Goal: Contribute content: Add original content to the website for others to see

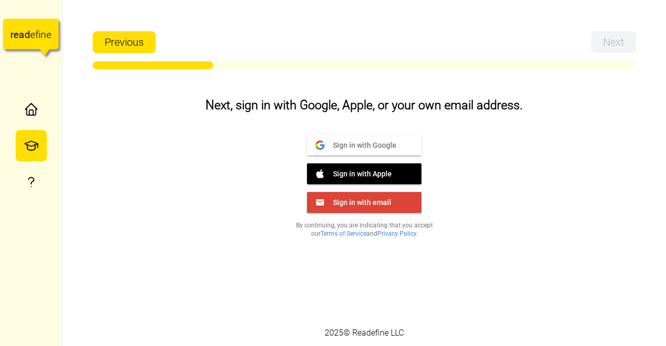
click at [562, 327] on div "2025 © Readefine LLC" at bounding box center [364, 333] width 604 height 26
click at [370, 154] on button "Sign in with Google Google" at bounding box center [364, 145] width 115 height 21
click at [360, 148] on span "Sign in with Google" at bounding box center [361, 144] width 72 height 9
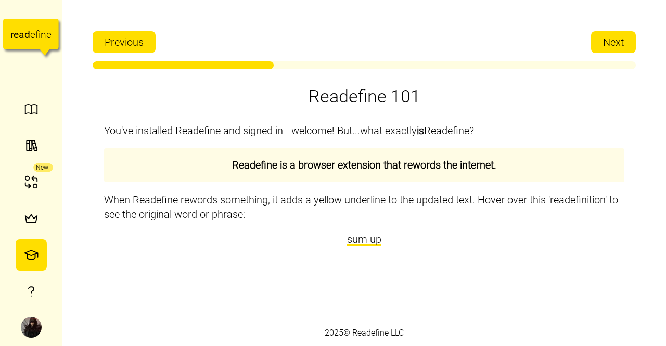
click at [609, 51] on span "Next" at bounding box center [613, 42] width 21 height 21
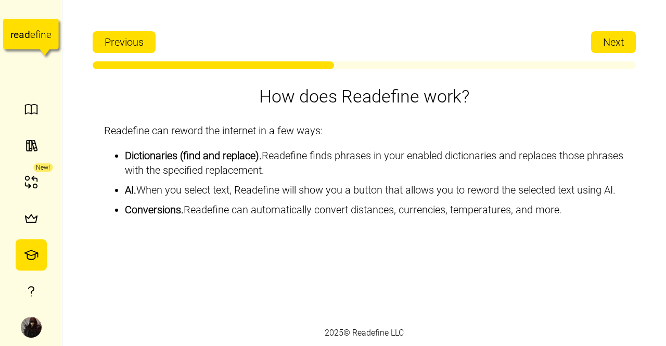
click at [624, 47] on span "Next" at bounding box center [613, 42] width 21 height 21
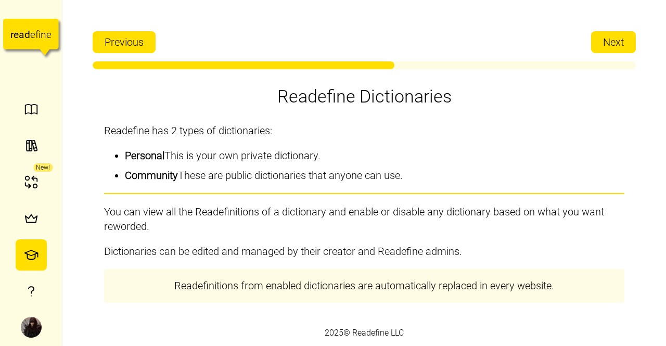
click at [626, 40] on button "Next" at bounding box center [613, 42] width 45 height 22
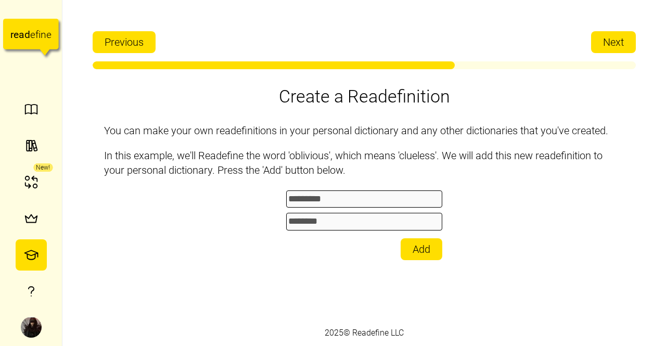
click at [620, 43] on span "Next" at bounding box center [613, 42] width 21 height 21
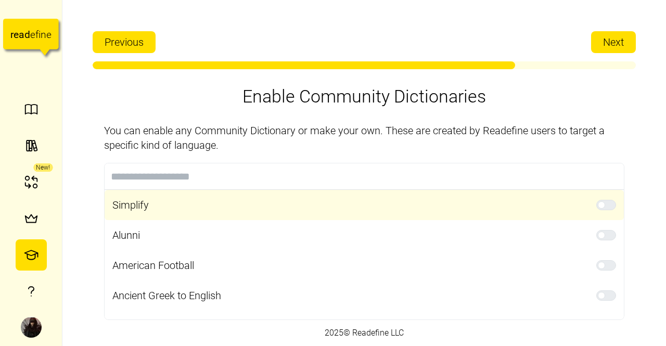
click at [598, 206] on span at bounding box center [601, 204] width 7 height 7
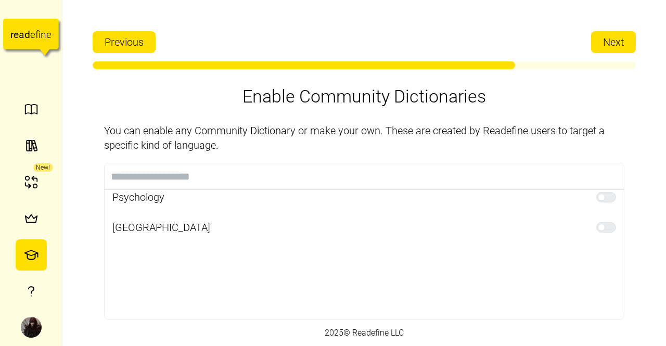
scroll to position [806, 0]
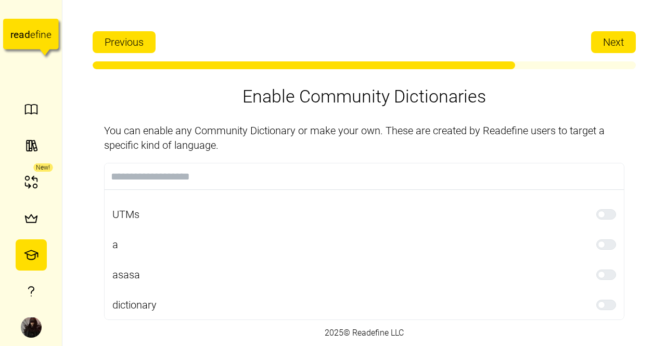
click at [604, 47] on span "Next" at bounding box center [613, 42] width 21 height 21
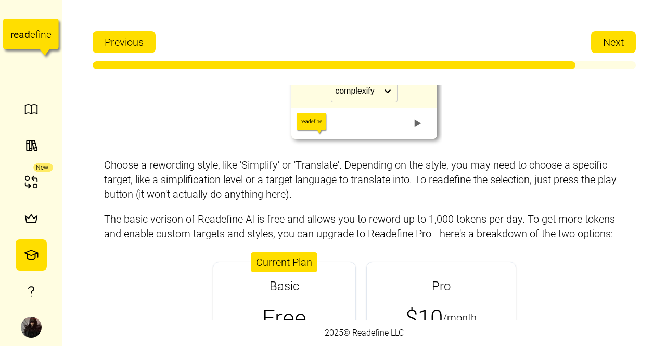
scroll to position [75, 0]
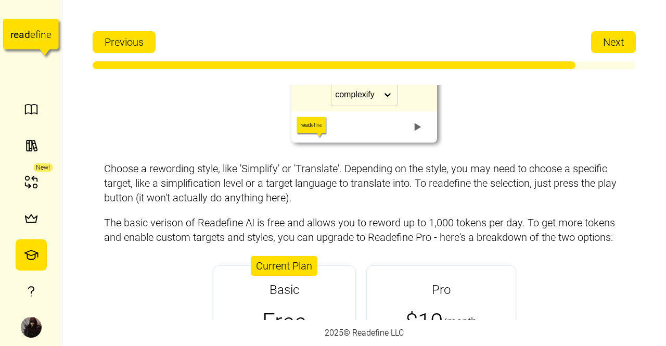
click at [610, 40] on span "Next" at bounding box center [613, 42] width 21 height 21
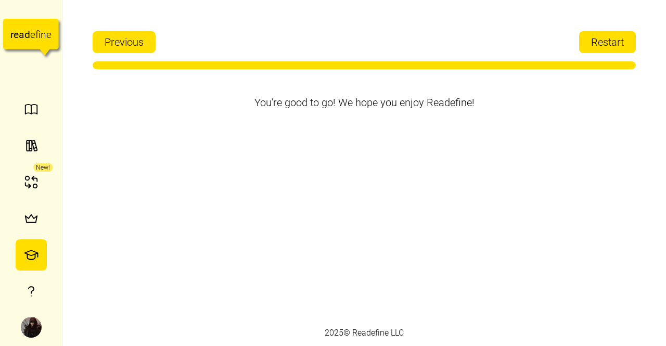
click at [617, 37] on span "Restart" at bounding box center [607, 42] width 33 height 21
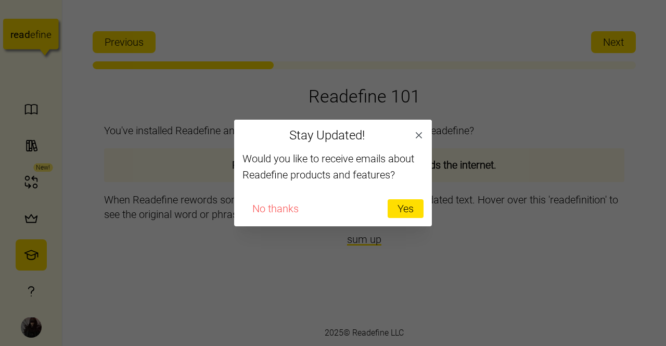
click at [280, 211] on span "No thanks" at bounding box center [276, 209] width 46 height 18
click at [412, 130] on button "button" at bounding box center [419, 135] width 15 height 15
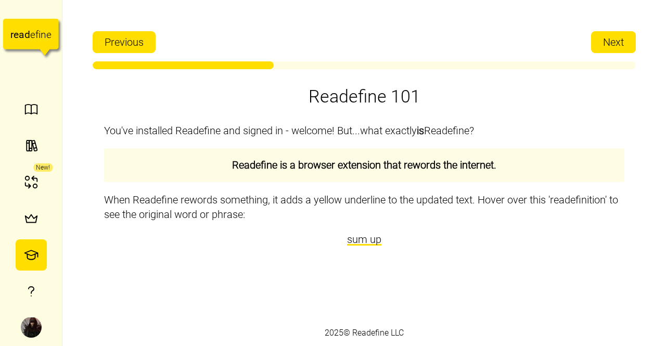
click at [621, 44] on span "Next" at bounding box center [613, 42] width 21 height 21
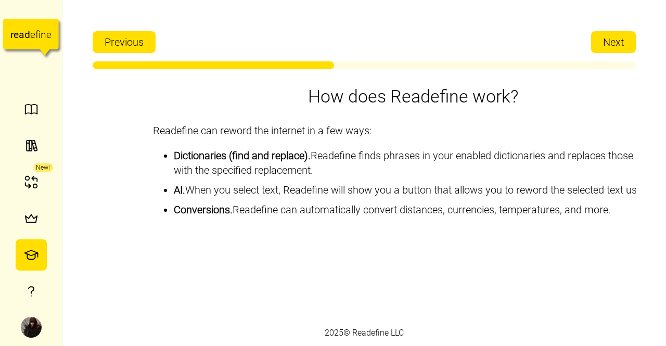
click at [607, 51] on span "Next" at bounding box center [613, 42] width 21 height 21
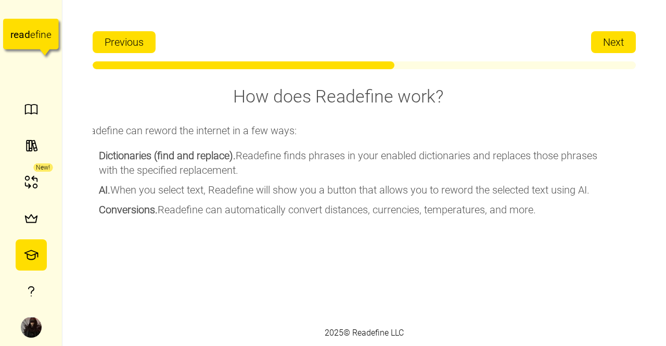
click at [613, 50] on span "Next" at bounding box center [613, 42] width 21 height 21
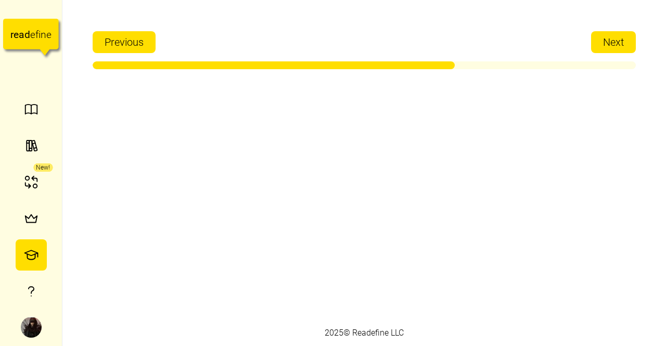
click at [621, 46] on span "Next" at bounding box center [613, 42] width 21 height 21
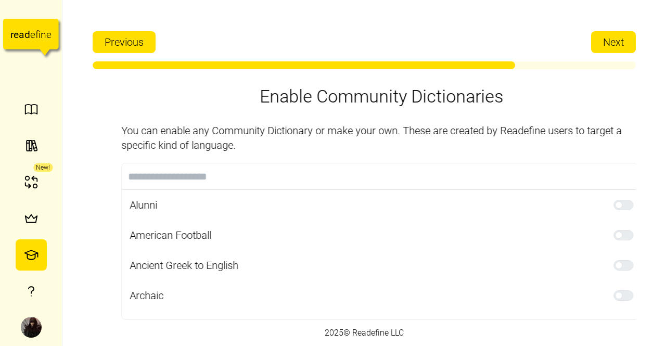
click at [621, 46] on span "Next" at bounding box center [613, 42] width 21 height 21
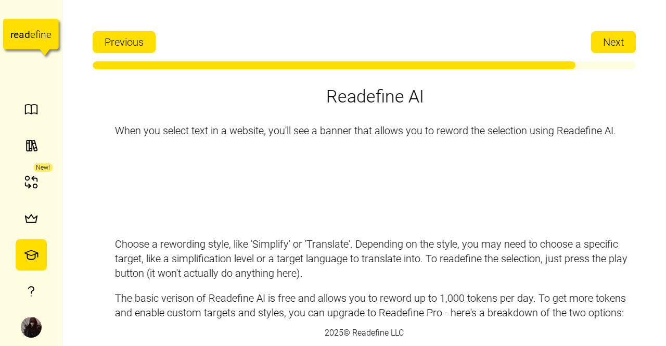
click at [610, 48] on span "Next" at bounding box center [613, 42] width 21 height 21
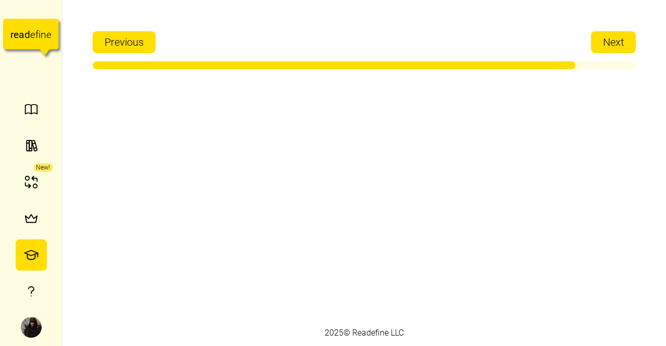
scroll to position [0, 0]
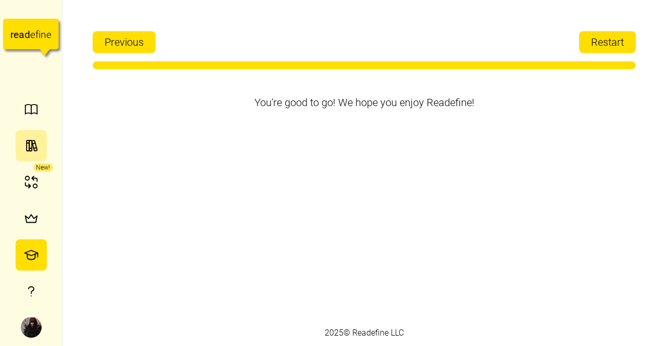
click at [26, 131] on button "button" at bounding box center [31, 145] width 31 height 31
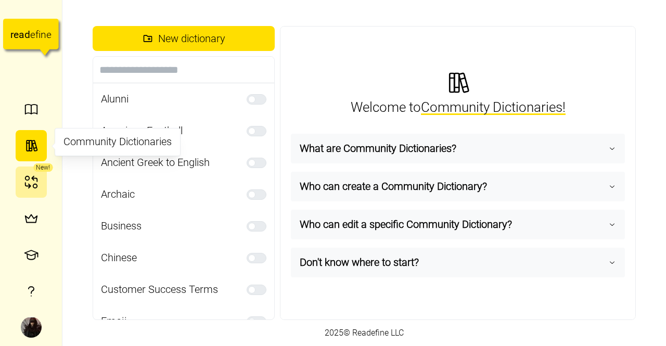
click at [29, 180] on icon "button" at bounding box center [31, 182] width 16 height 16
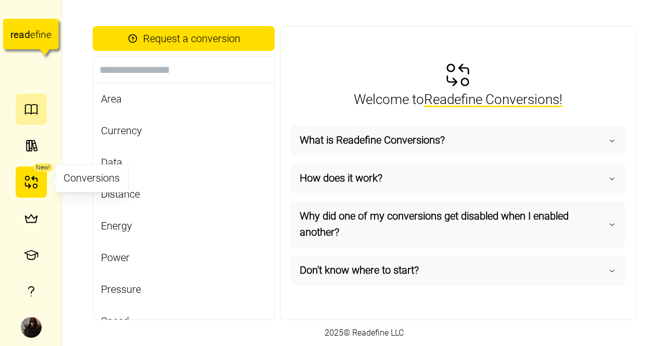
click at [28, 121] on button "button" at bounding box center [31, 109] width 31 height 31
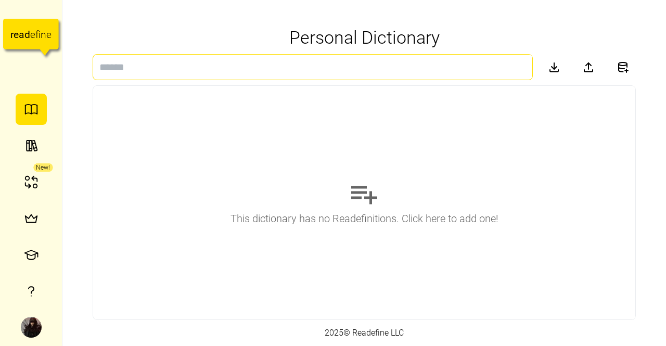
click at [196, 61] on input at bounding box center [313, 67] width 440 height 26
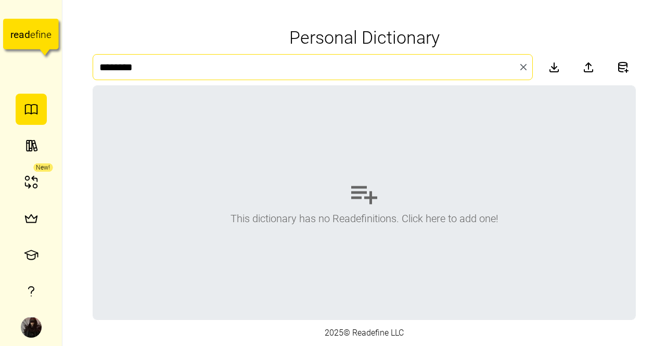
type input "********"
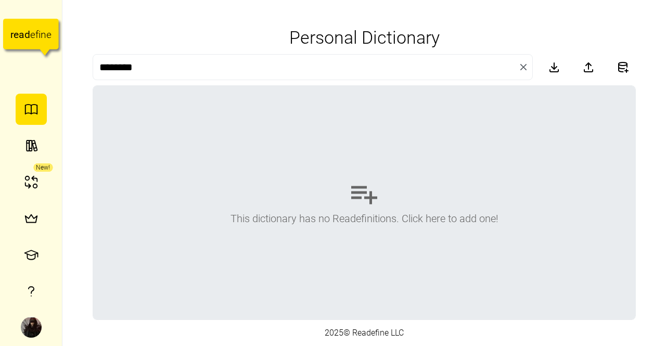
click at [416, 185] on div "This dictionary has no Readefinitions. Click here to add one!" at bounding box center [364, 203] width 543 height 234
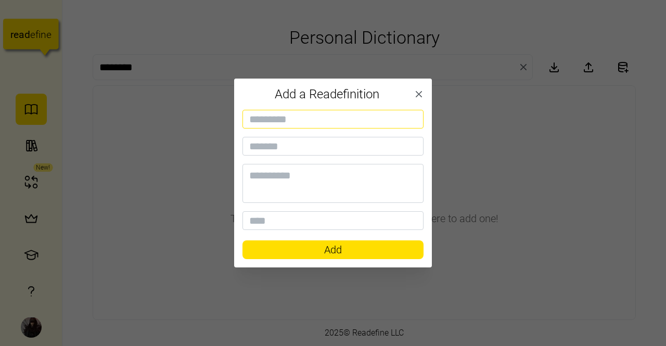
click at [314, 118] on input at bounding box center [333, 119] width 181 height 19
type input "********"
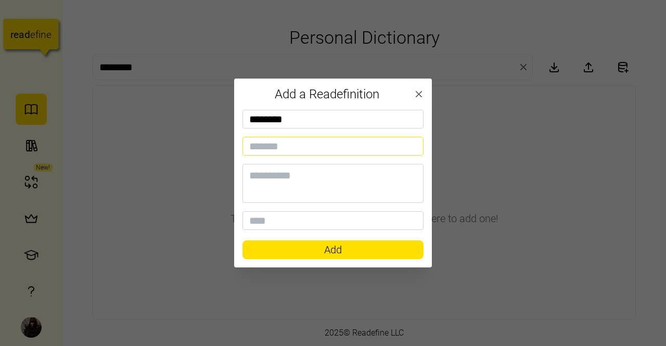
click at [296, 146] on input at bounding box center [333, 146] width 181 height 19
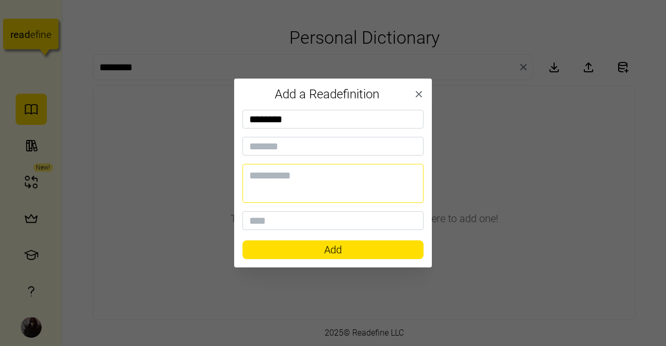
click at [294, 177] on textarea at bounding box center [333, 183] width 181 height 39
type textarea "*******"
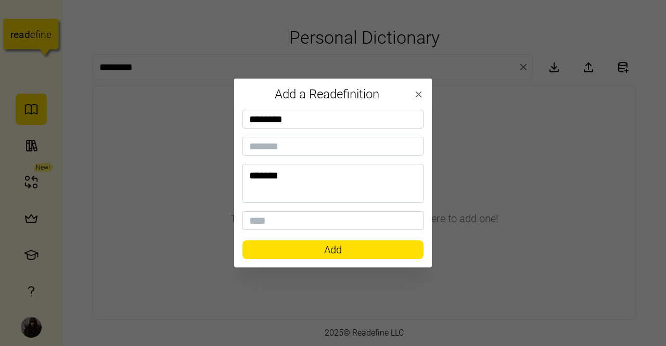
click at [341, 249] on span "Add" at bounding box center [333, 250] width 18 height 18
type input "*"
type input "**"
click at [361, 246] on span "Add" at bounding box center [333, 250] width 161 height 18
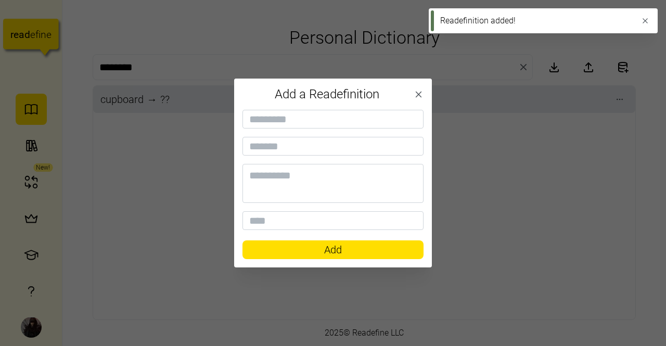
click at [424, 95] on icon "button" at bounding box center [419, 95] width 10 height 10
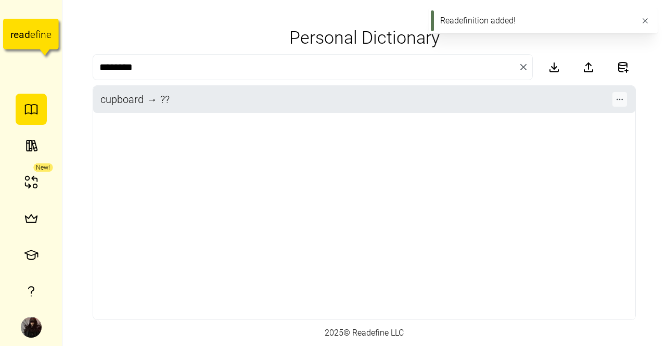
click at [620, 103] on icon "button" at bounding box center [620, 99] width 8 height 8
click at [581, 128] on button "Edit" at bounding box center [611, 125] width 99 height 23
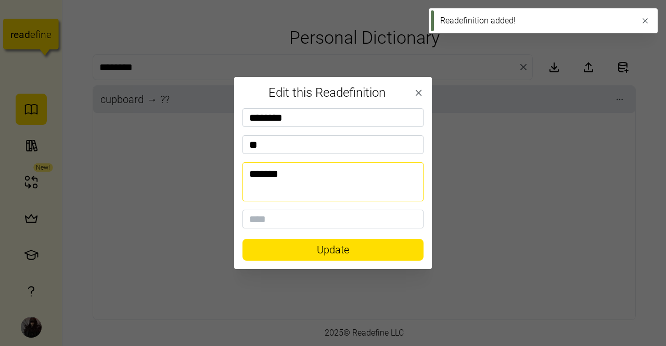
click at [319, 178] on textarea "*******" at bounding box center [333, 181] width 181 height 39
type textarea "*"
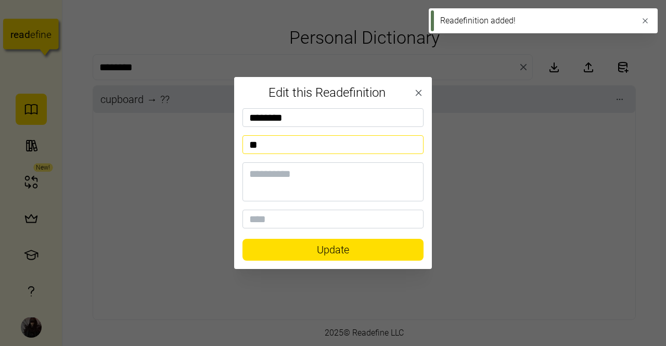
click at [297, 145] on input "**" at bounding box center [333, 144] width 181 height 19
type input "*"
type input "*******"
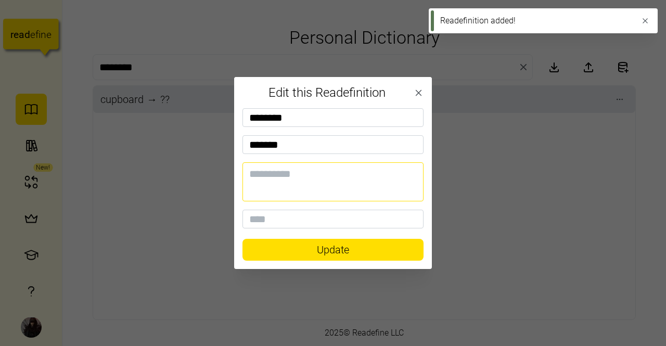
click at [287, 186] on textarea at bounding box center [333, 181] width 181 height 39
type textarea "*******"
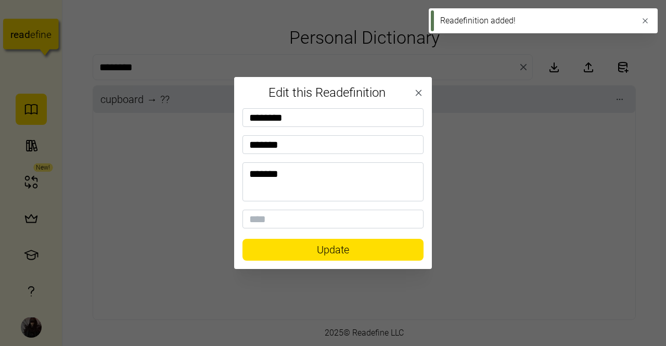
click at [379, 249] on span "Update" at bounding box center [333, 249] width 157 height 21
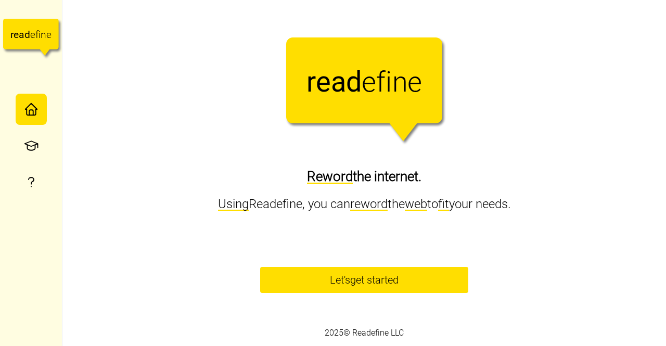
click at [442, 282] on span "Let's get started" at bounding box center [364, 280] width 180 height 25
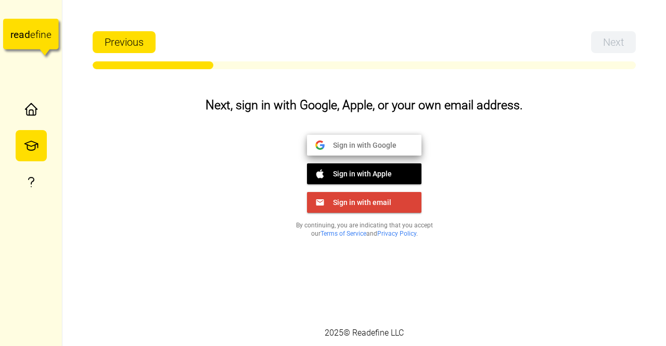
click at [392, 136] on button "Sign in with Google Google" at bounding box center [364, 145] width 115 height 21
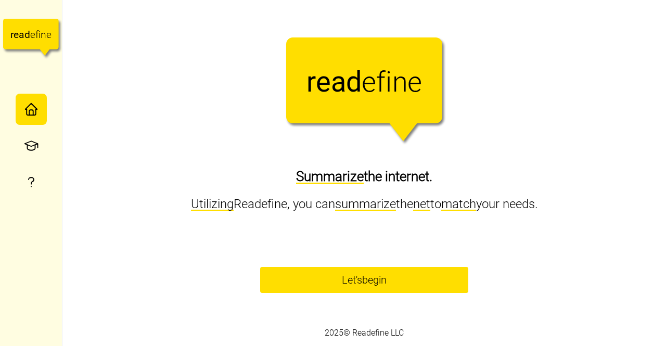
click at [326, 276] on span "Let's begin" at bounding box center [364, 280] width 180 height 25
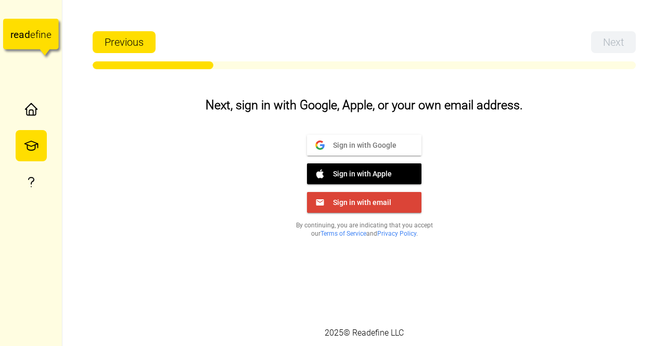
click at [103, 326] on div "2025 © Readefine LLC" at bounding box center [364, 333] width 604 height 26
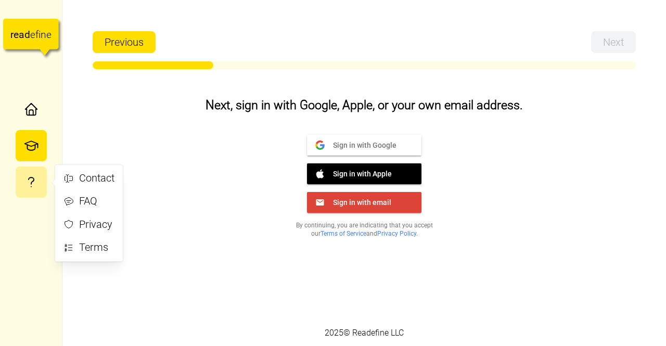
click at [26, 177] on icon "button" at bounding box center [31, 182] width 16 height 16
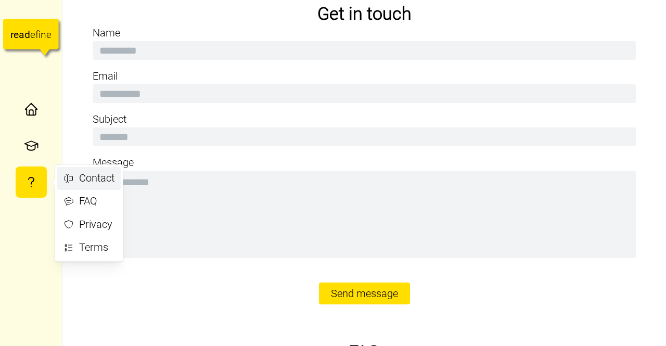
scroll to position [26, 0]
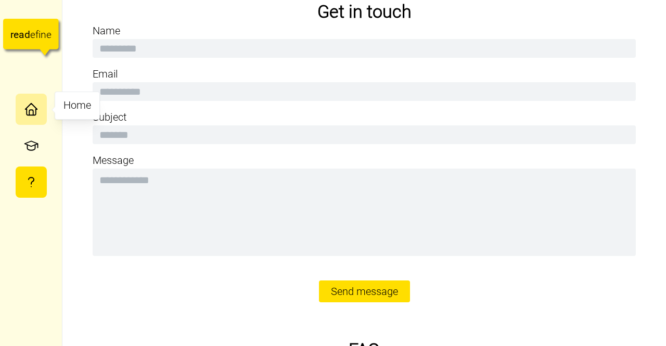
click at [27, 115] on icon "button" at bounding box center [31, 112] width 9 height 6
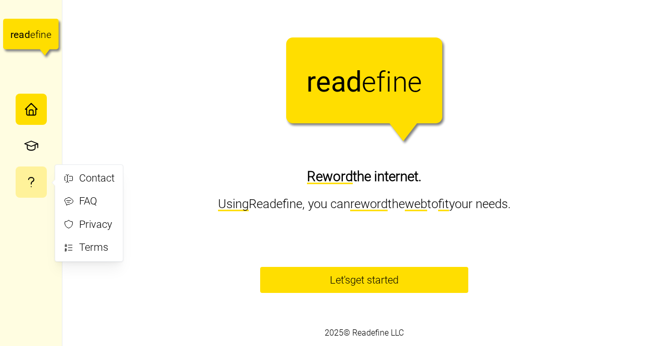
click at [30, 195] on button "button" at bounding box center [31, 182] width 31 height 31
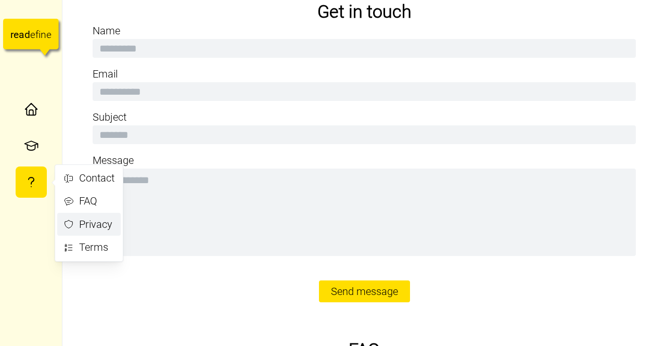
click at [85, 232] on div "Privacy" at bounding box center [96, 225] width 35 height 16
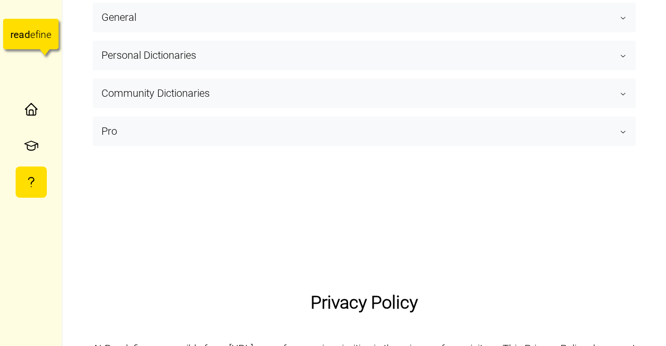
scroll to position [364, 0]
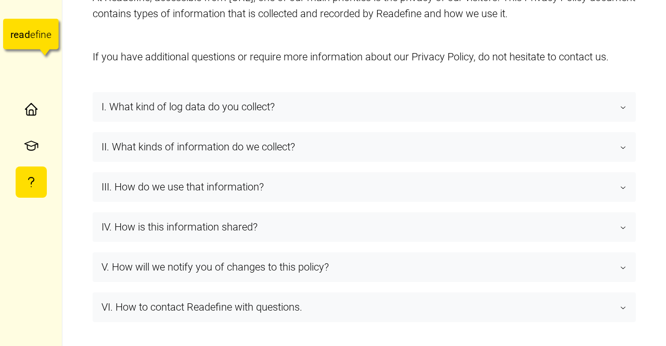
scroll to position [764, 0]
click at [577, 105] on span "I. What kind of log data do you collect?" at bounding box center [361, 106] width 518 height 29
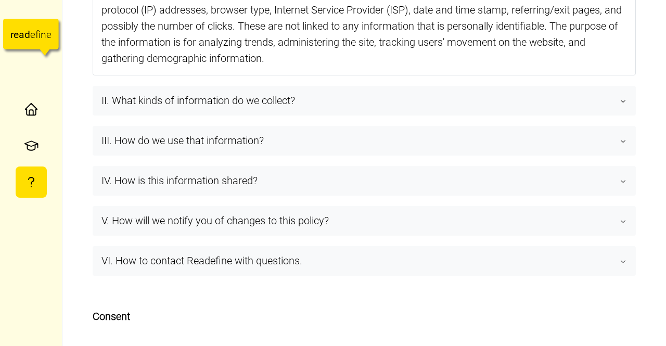
scroll to position [919, 0]
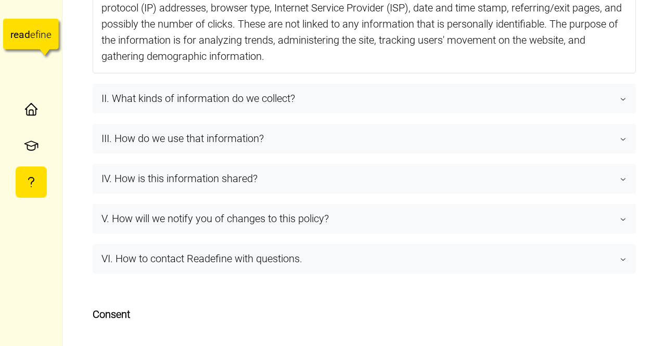
click at [605, 106] on span "II. What kinds of information do we collect?" at bounding box center [361, 98] width 518 height 29
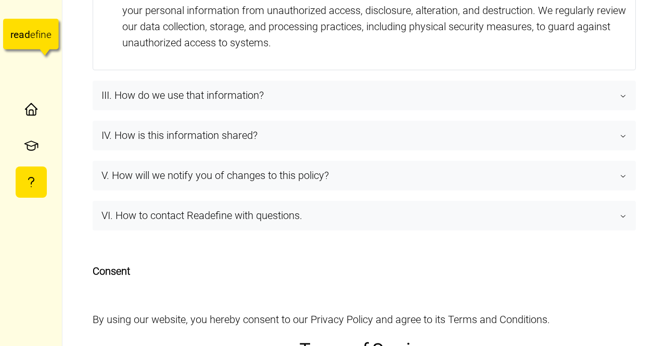
scroll to position [1230, 0]
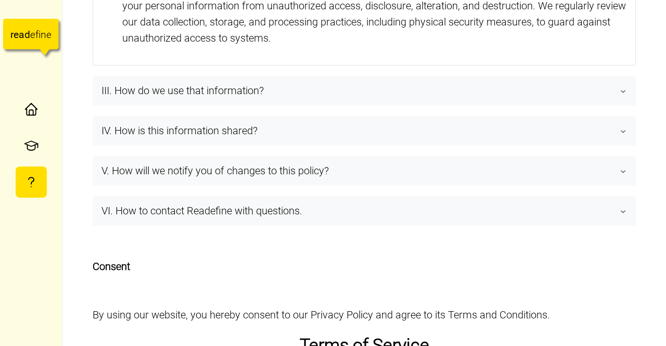
click at [419, 176] on span "V. How will we notify you of changes to this policy?" at bounding box center [361, 171] width 518 height 29
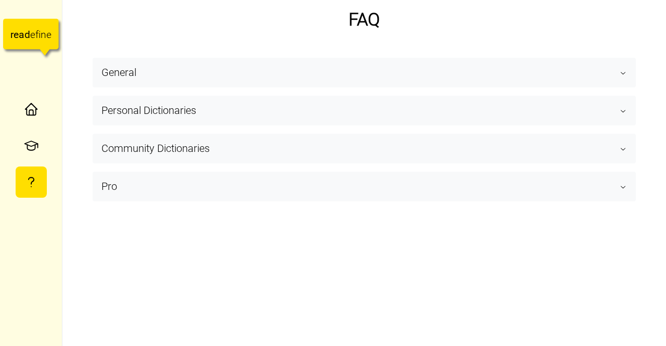
scroll to position [0, 0]
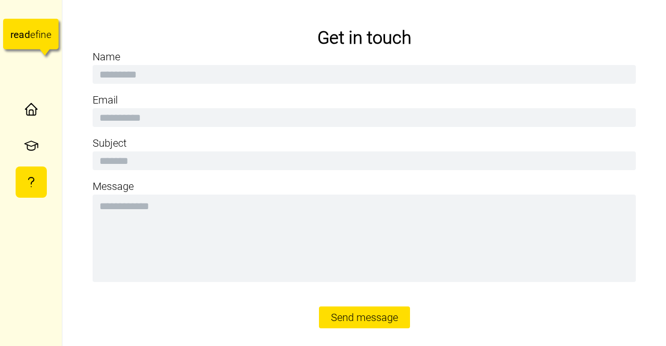
type textarea "*"
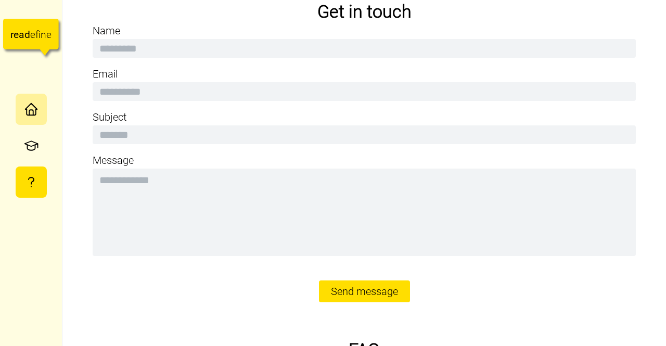
click at [18, 114] on button "button" at bounding box center [31, 109] width 31 height 31
